Goal: Task Accomplishment & Management: Complete application form

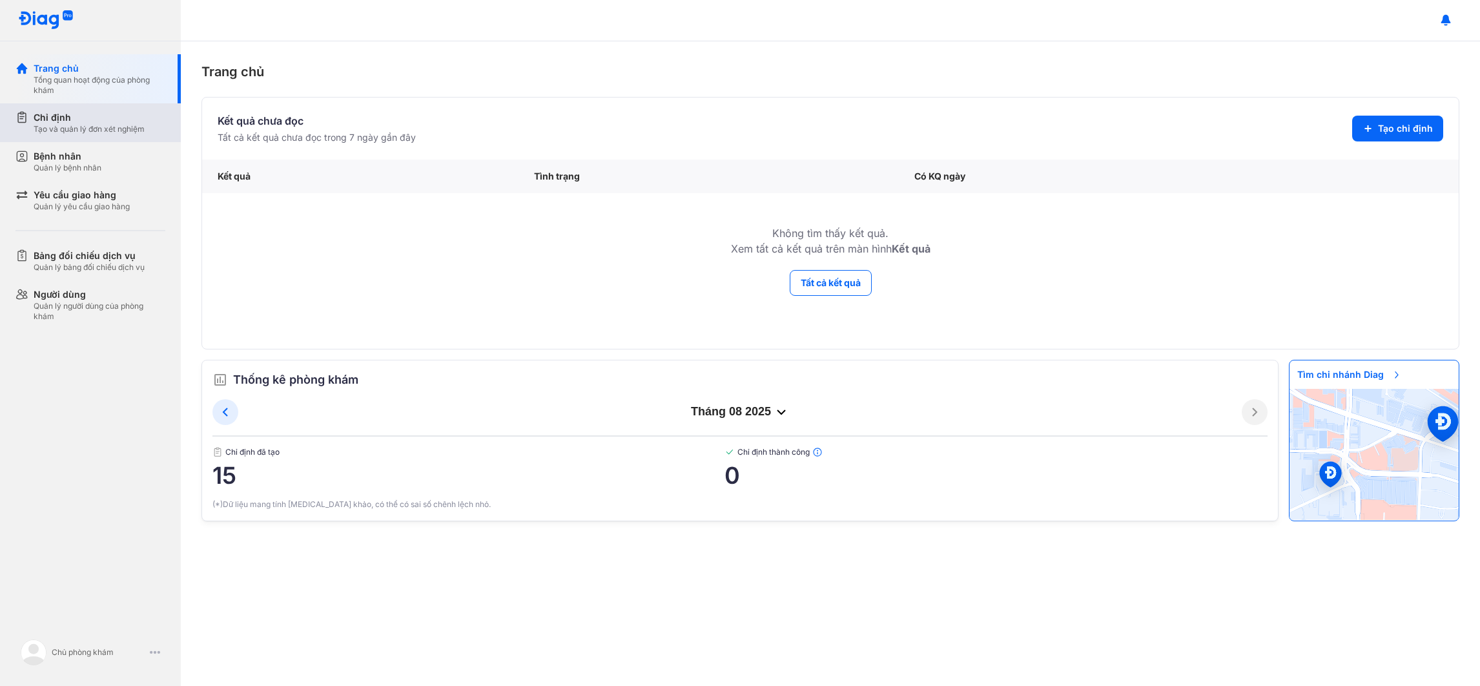
click at [86, 134] on div "Chỉ định Tạo và quản lý đơn xét nghiệm" at bounding box center [97, 122] width 165 height 39
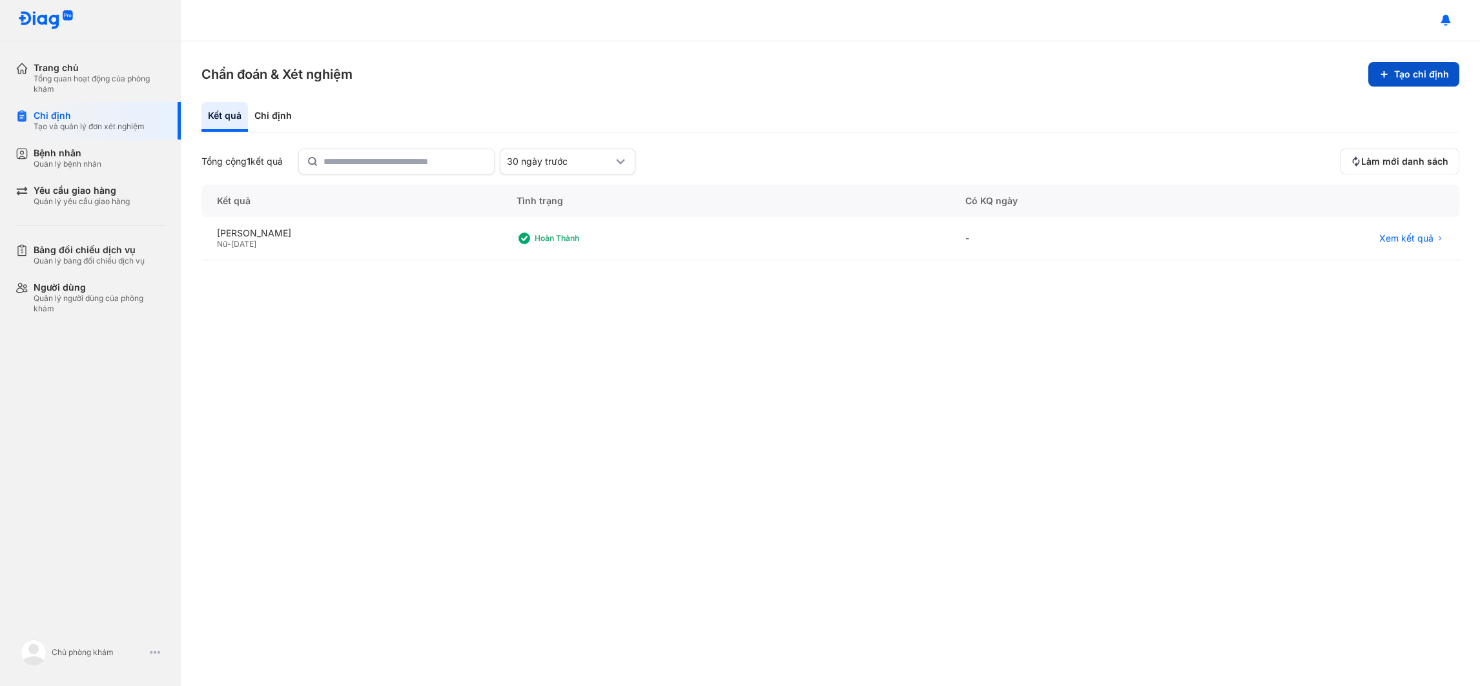
click at [1423, 79] on button "Tạo chỉ định" at bounding box center [1413, 74] width 91 height 25
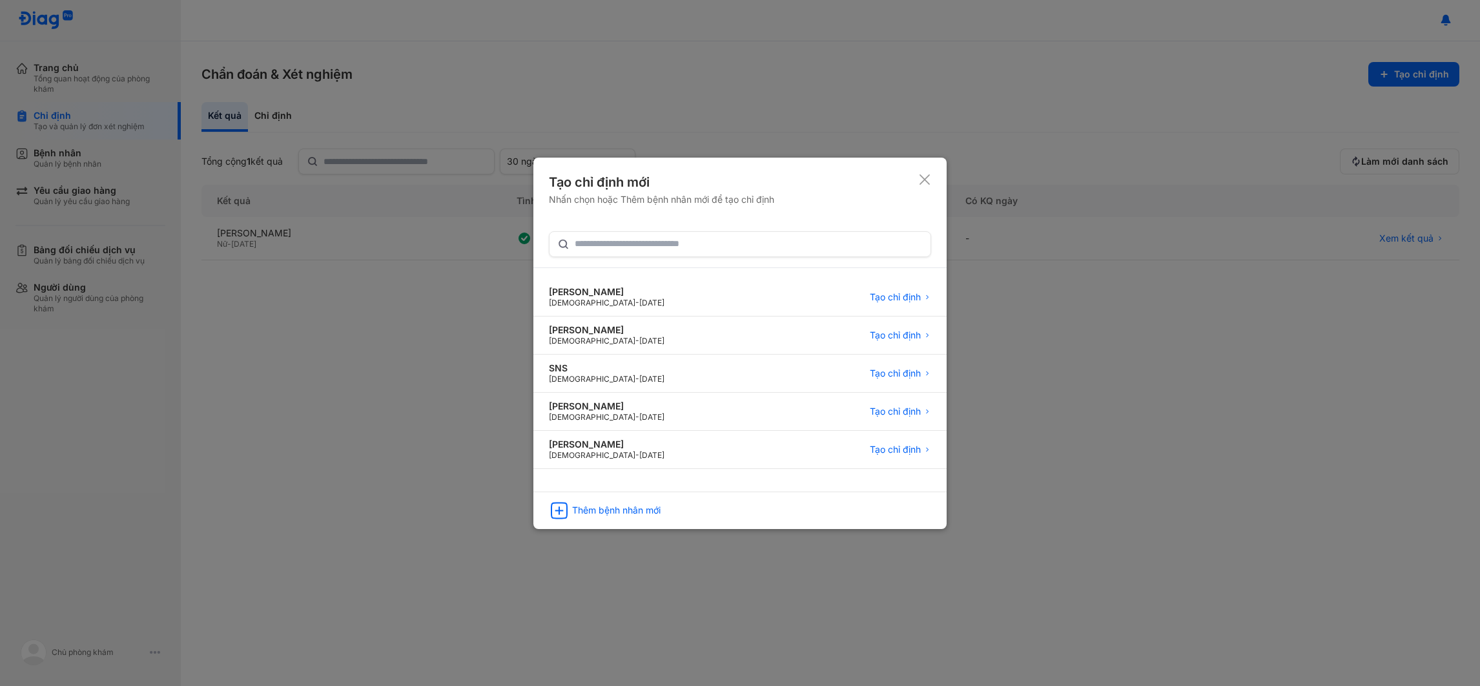
click at [923, 177] on use at bounding box center [925, 179] width 10 height 10
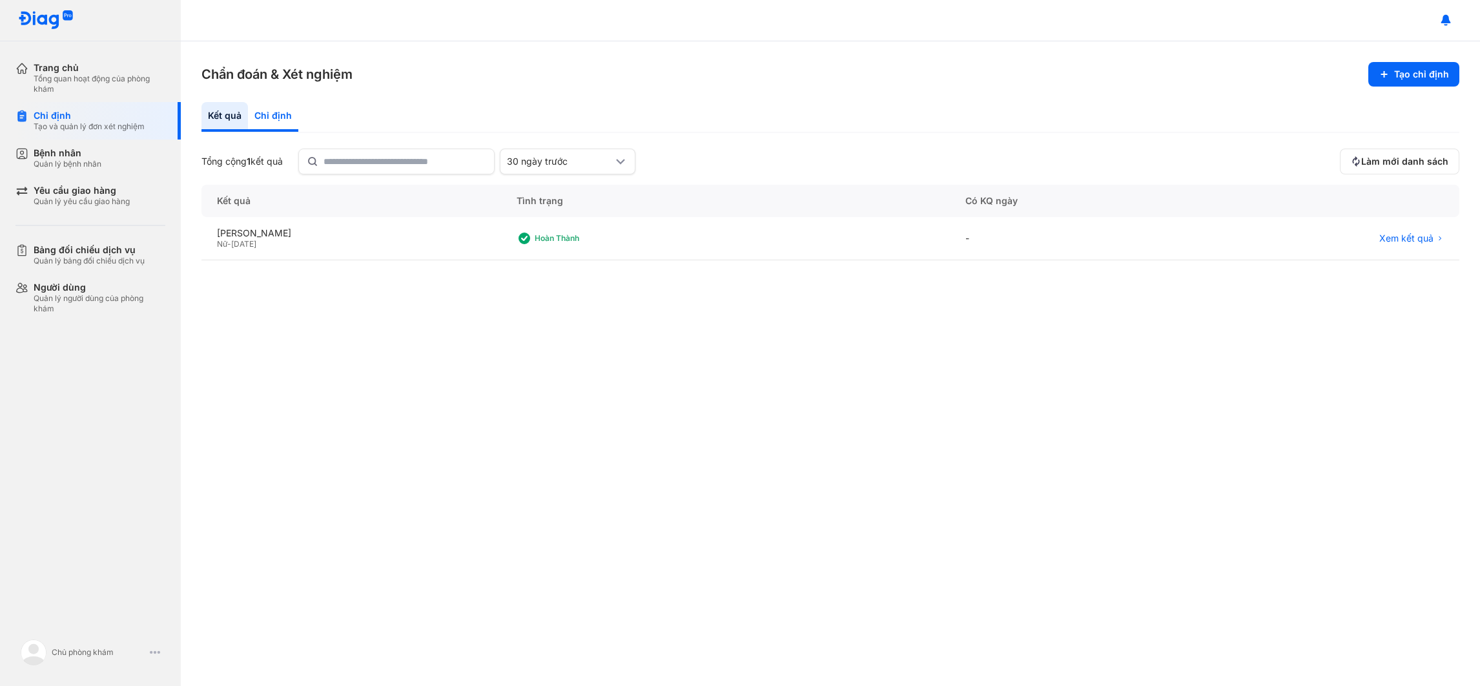
click at [292, 116] on div "Chỉ định" at bounding box center [273, 117] width 50 height 30
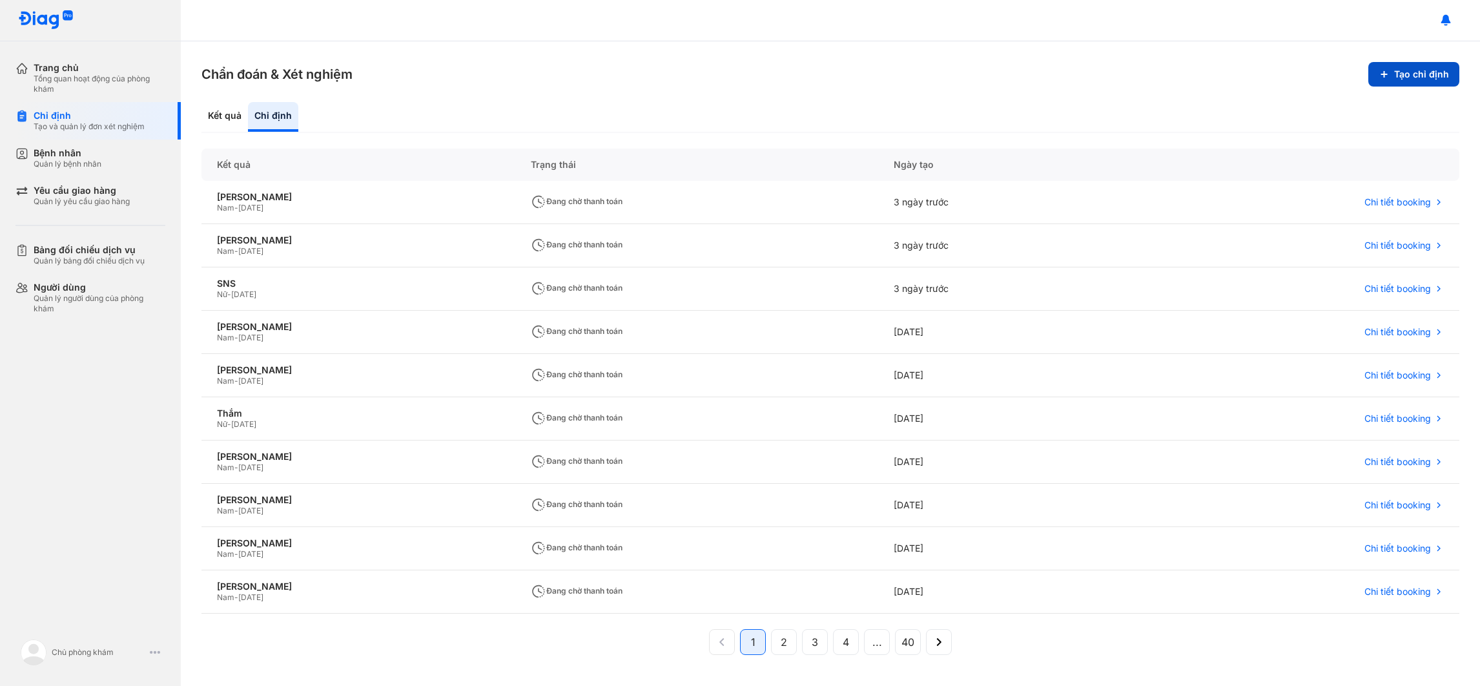
click at [1443, 76] on button "Tạo chỉ định" at bounding box center [1413, 74] width 91 height 25
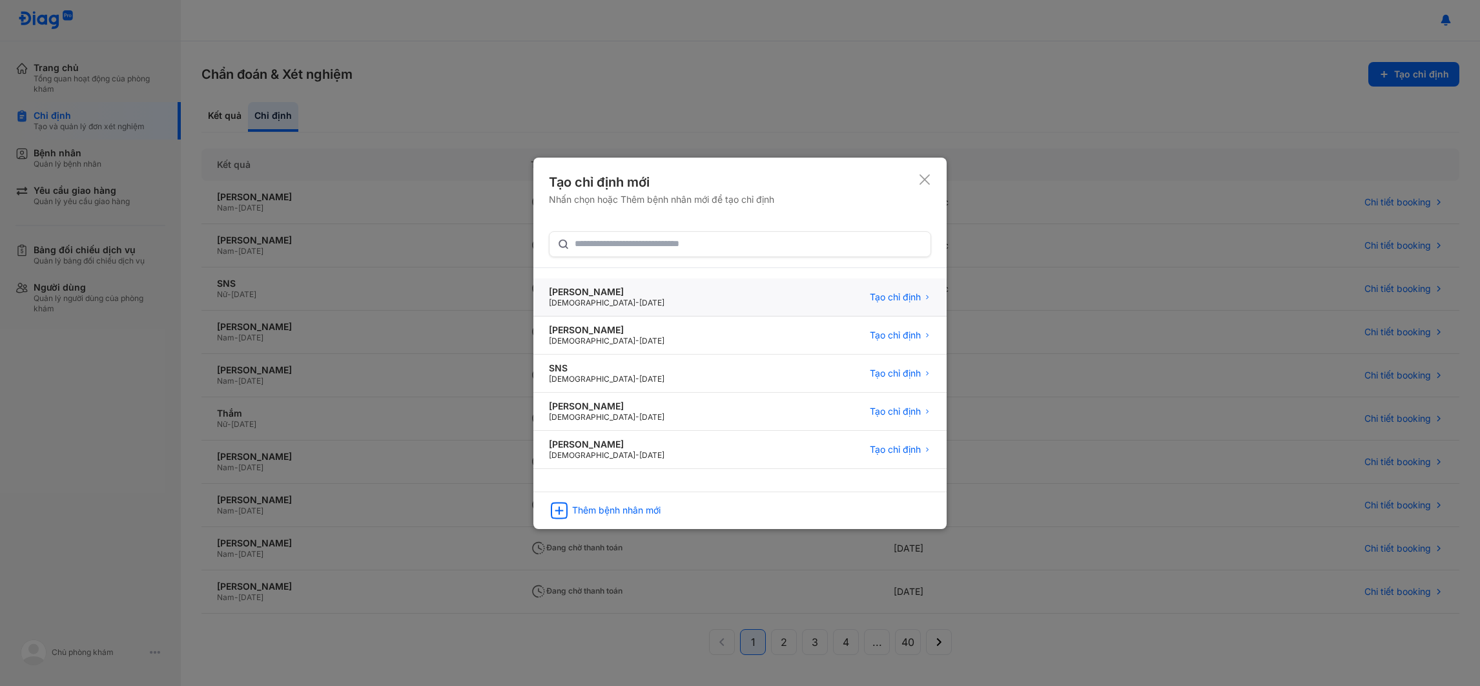
click at [618, 289] on div "[PERSON_NAME]" at bounding box center [607, 292] width 116 height 12
